Goal: Task Accomplishment & Management: Use online tool/utility

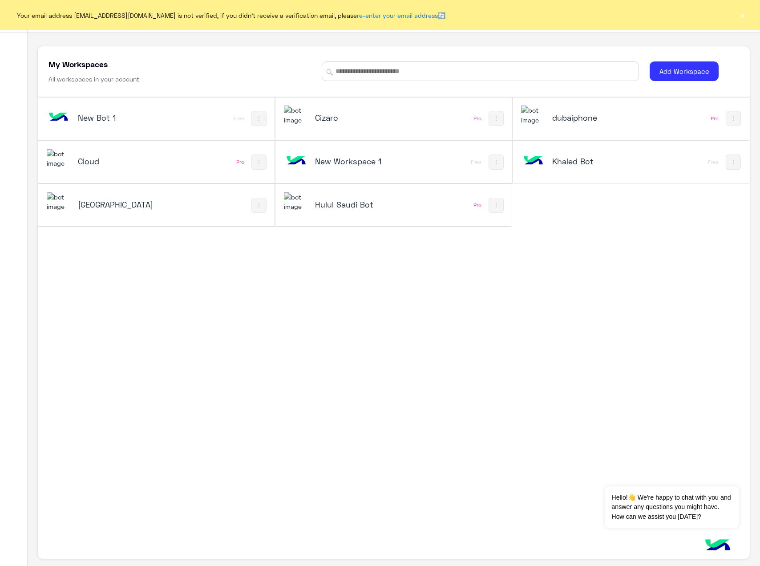
click at [599, 116] on h5 "dubaiphone" at bounding box center [591, 117] width 79 height 11
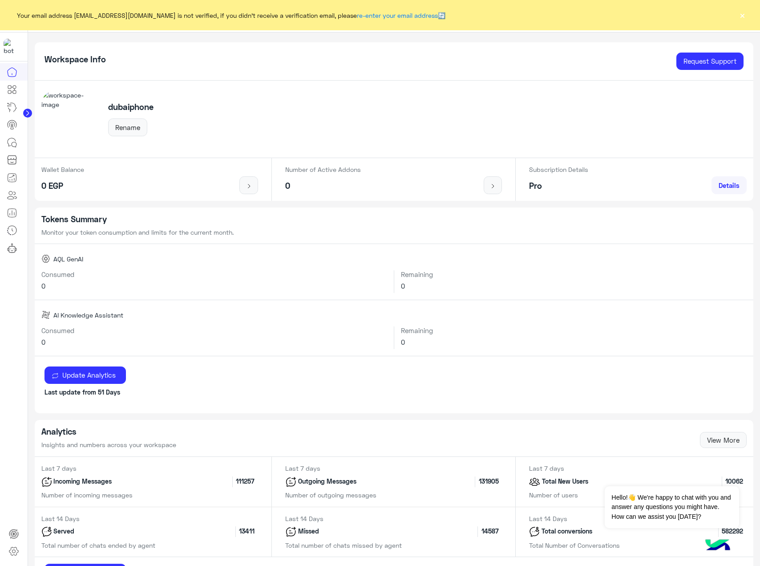
click at [740, 16] on button "×" at bounding box center [742, 15] width 9 height 9
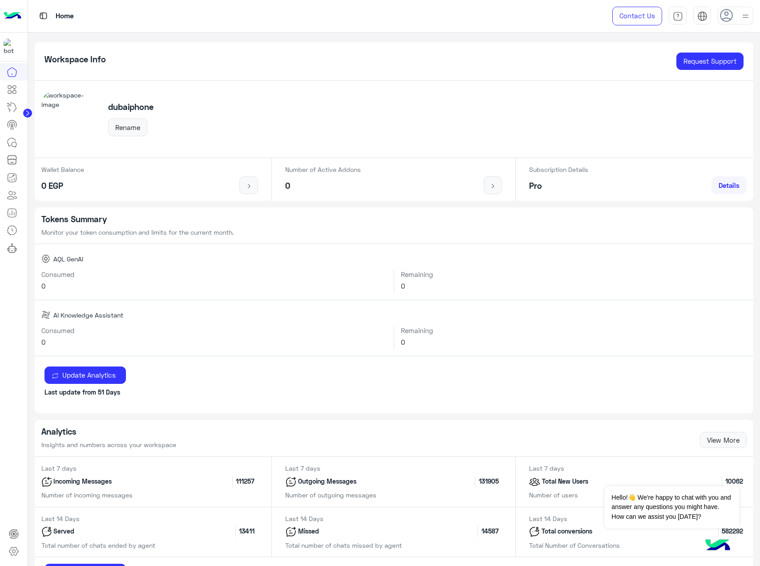
click at [0, 290] on div at bounding box center [14, 314] width 28 height 503
click at [729, 475] on button "Dismiss ✕" at bounding box center [712, 475] width 53 height 18
click at [13, 20] on img at bounding box center [13, 16] width 18 height 19
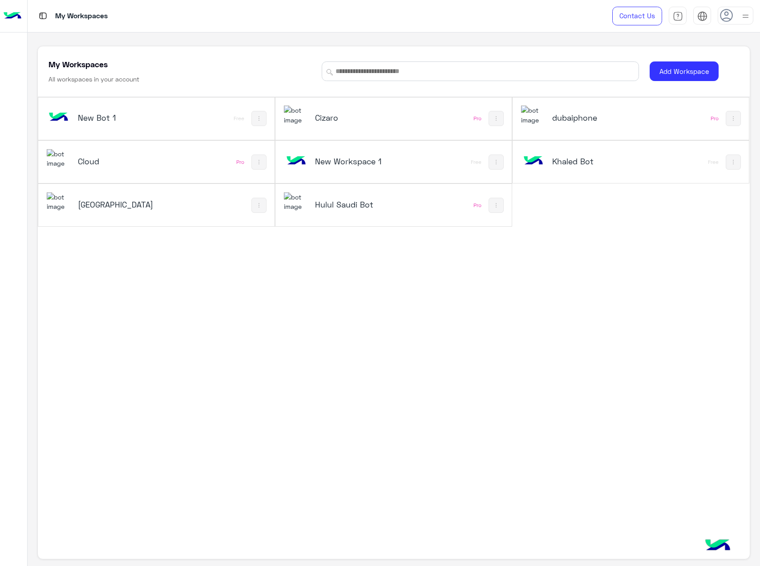
click at [428, 214] on div "Hulul Saudi Bot Pro" at bounding box center [393, 205] width 236 height 42
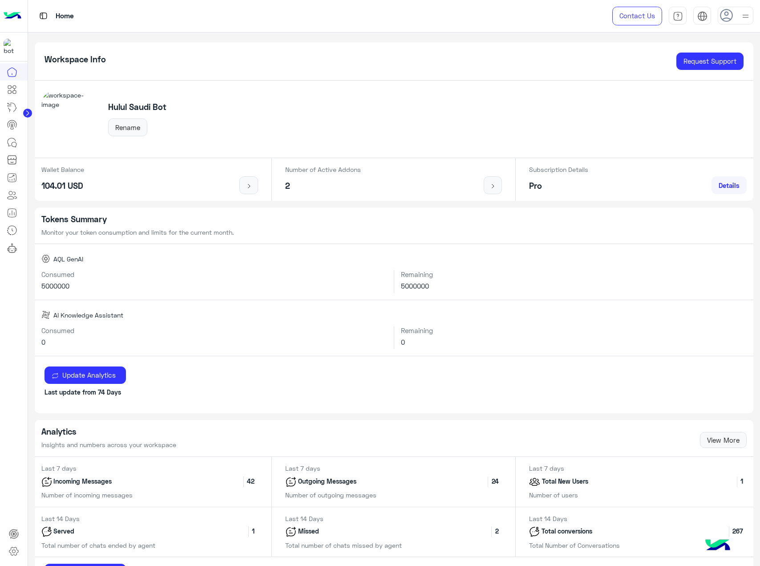
click at [9, 14] on img at bounding box center [13, 16] width 18 height 19
